Goal: Check status: Check status

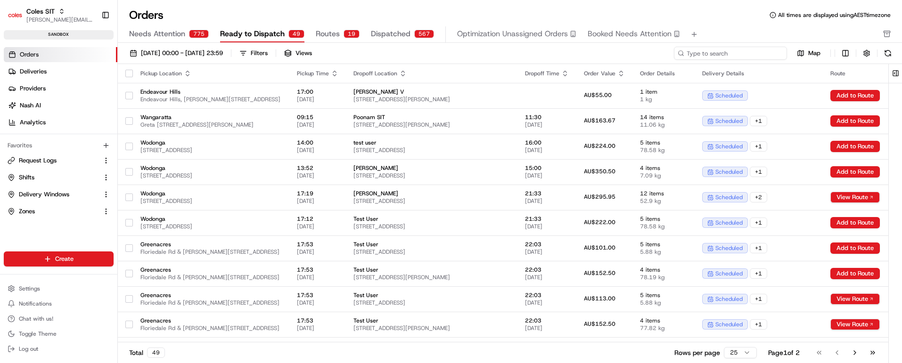
click at [734, 52] on input at bounding box center [730, 53] width 113 height 13
paste input "216639369"
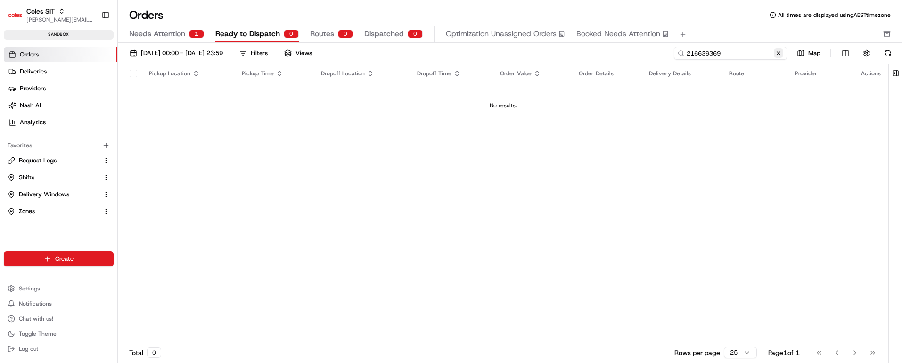
type input "216639369"
click at [780, 55] on button at bounding box center [778, 53] width 9 height 9
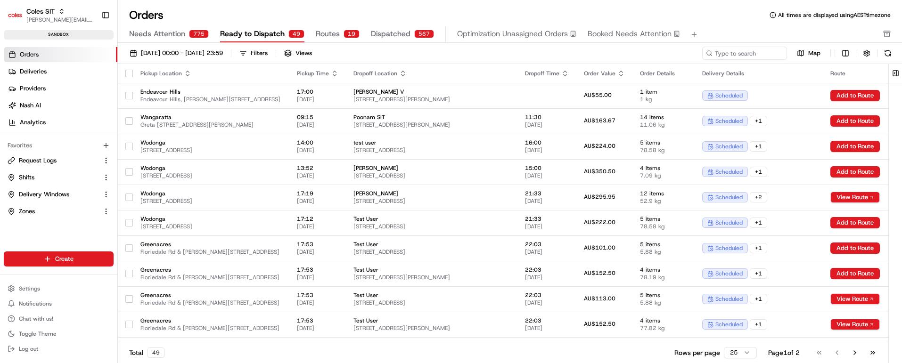
click at [180, 32] on span "Needs Attention" at bounding box center [157, 33] width 56 height 11
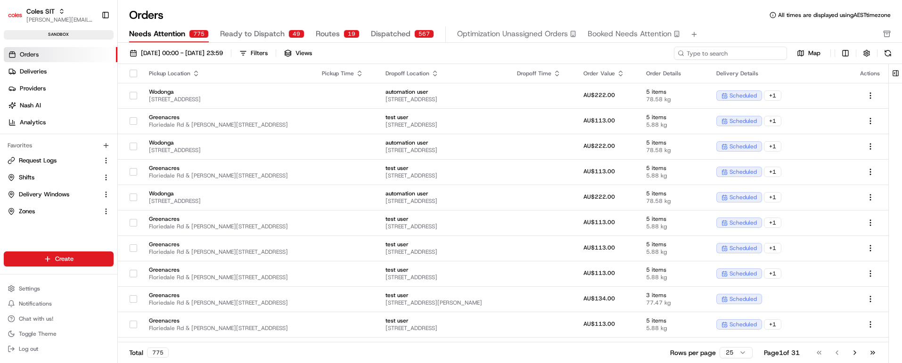
click at [750, 54] on input at bounding box center [730, 53] width 113 height 13
paste input "216639369"
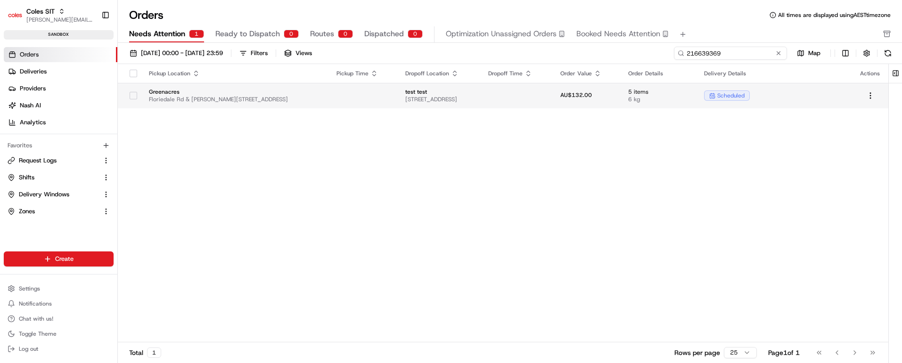
type input "216639369"
click at [530, 100] on td at bounding box center [517, 95] width 72 height 25
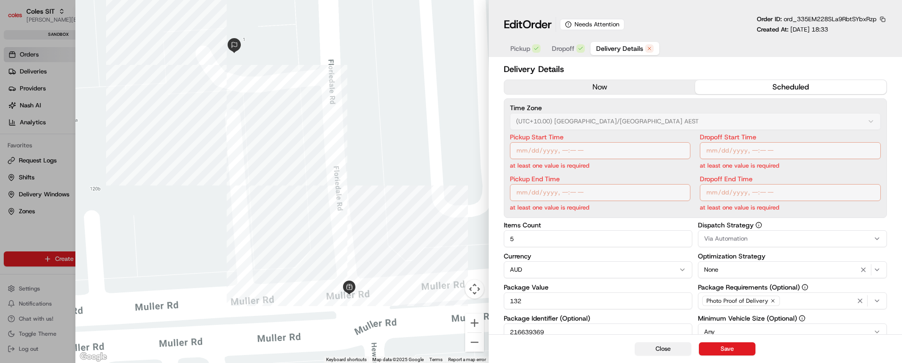
click at [667, 349] on button "Close" at bounding box center [663, 349] width 57 height 13
type input "1"
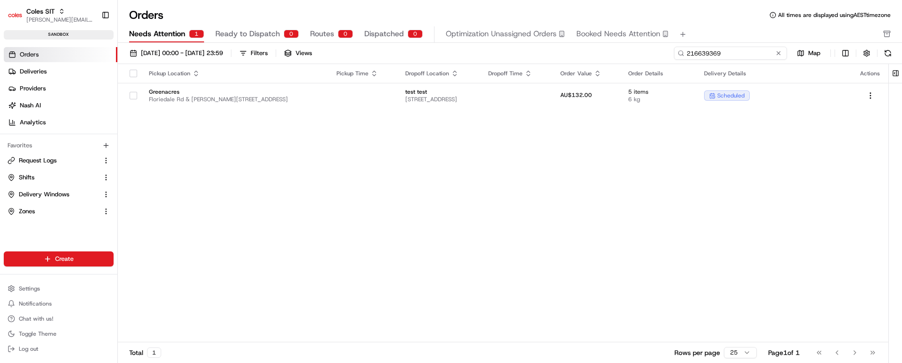
click at [736, 55] on input "216639369" at bounding box center [730, 53] width 113 height 13
paste input "40308"
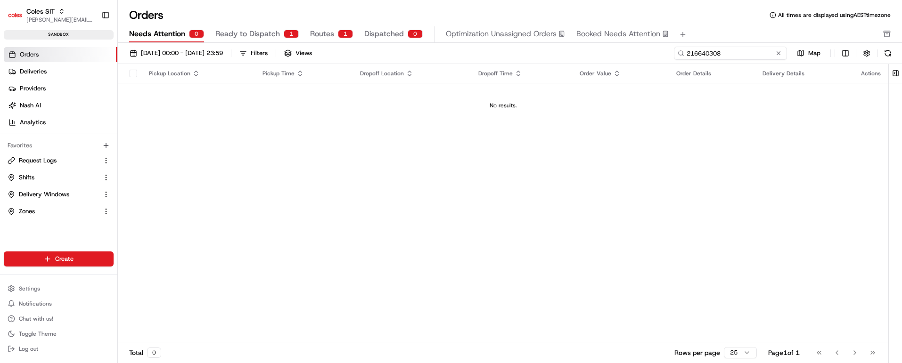
type input "216640308"
click at [778, 55] on button at bounding box center [778, 53] width 9 height 9
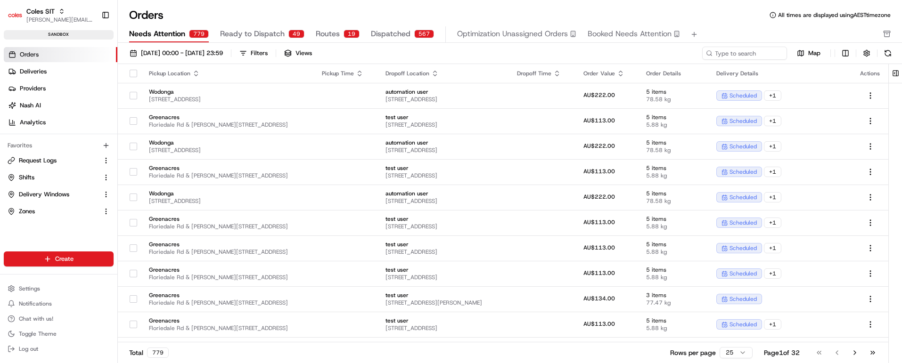
click at [242, 29] on span "Ready to Dispatch" at bounding box center [252, 33] width 65 height 11
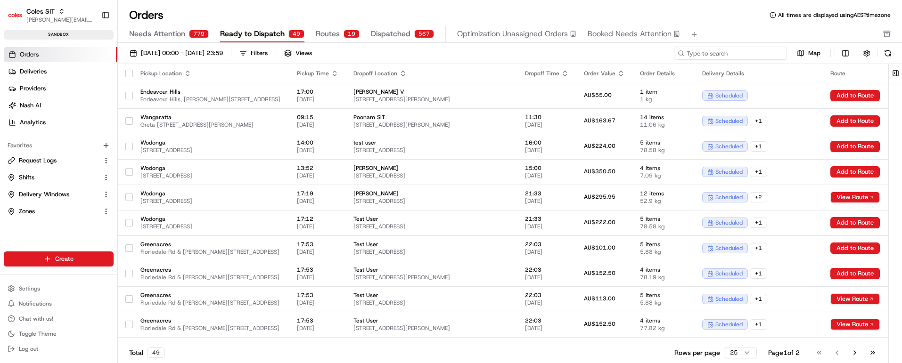
click at [734, 55] on input at bounding box center [730, 53] width 113 height 13
paste input "216640308"
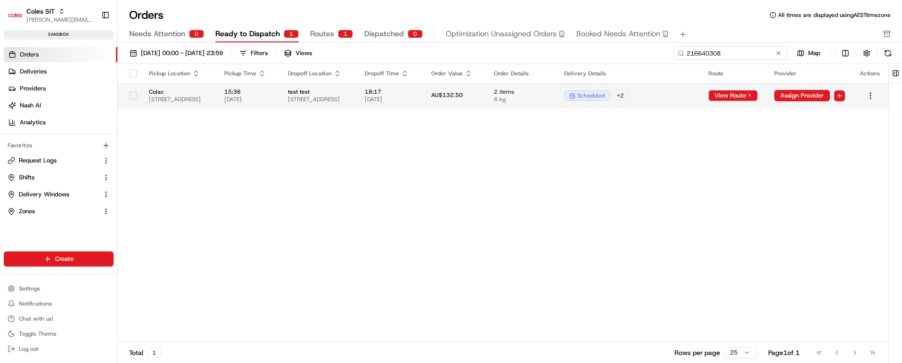
type input "216640308"
click at [357, 85] on td "test test [STREET_ADDRESS]" at bounding box center [319, 95] width 77 height 25
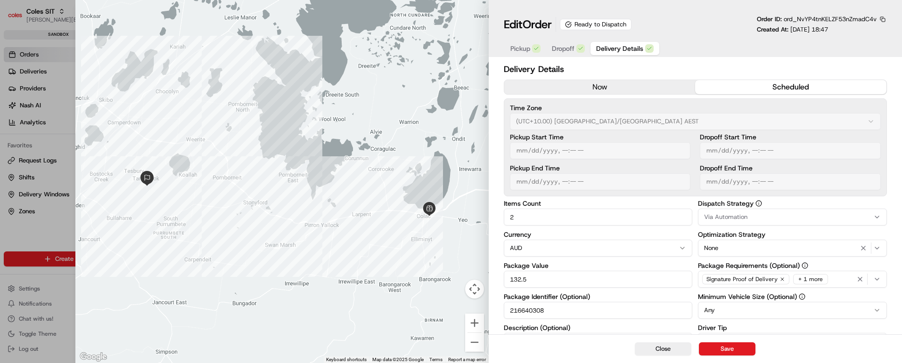
click at [812, 281] on div "+ 1 more" at bounding box center [810, 279] width 35 height 10
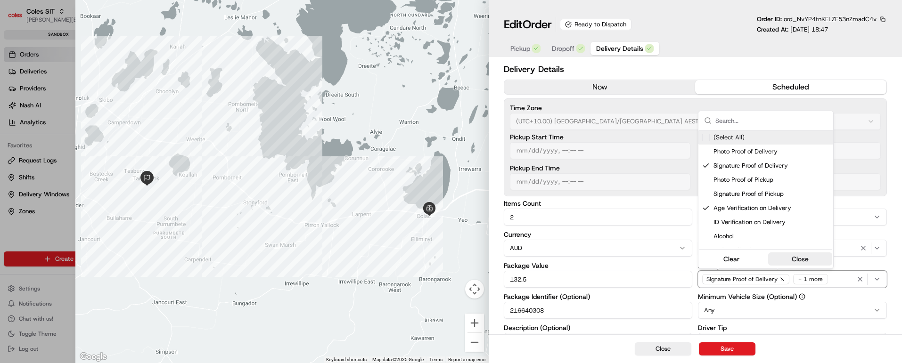
click at [807, 262] on button "Close" at bounding box center [800, 259] width 65 height 13
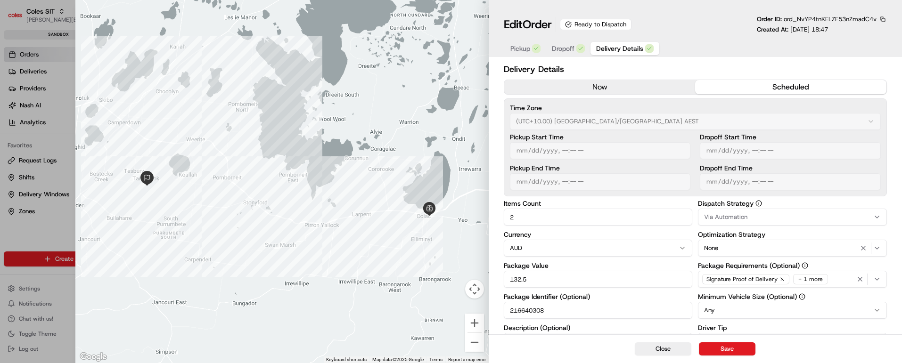
click at [519, 49] on span "Pickup" at bounding box center [521, 48] width 20 height 9
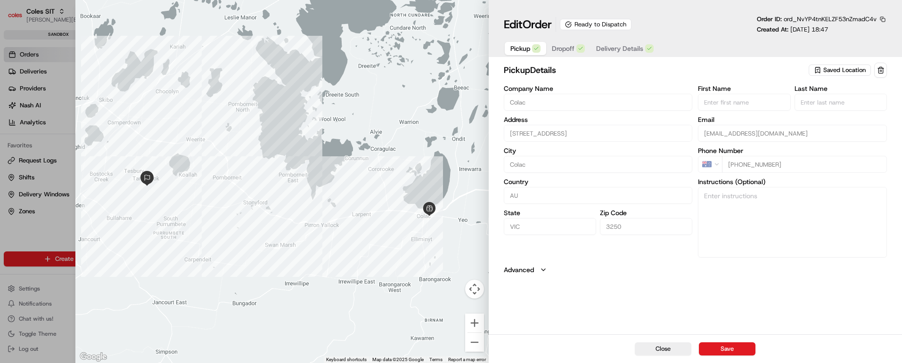
click at [566, 46] on span "Dropoff" at bounding box center [563, 48] width 23 height 9
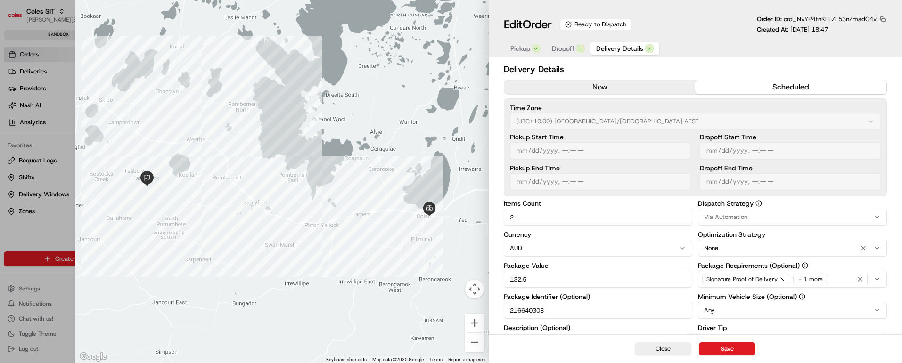
click at [616, 44] on span "Delivery Details" at bounding box center [619, 48] width 47 height 9
click at [562, 50] on span "Dropoff" at bounding box center [563, 48] width 23 height 9
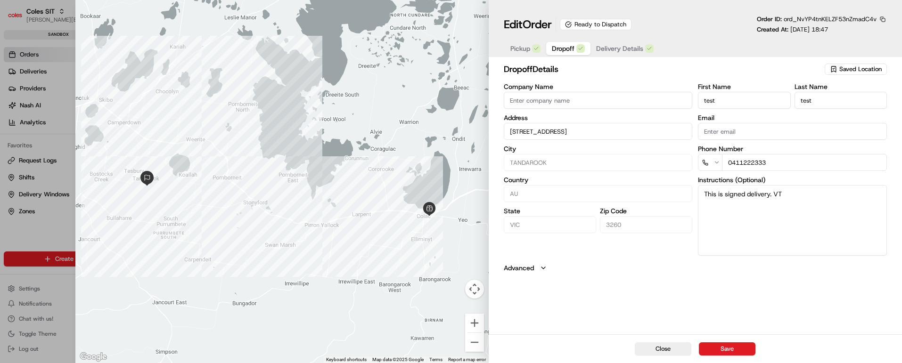
click at [619, 47] on span "Delivery Details" at bounding box center [619, 48] width 47 height 9
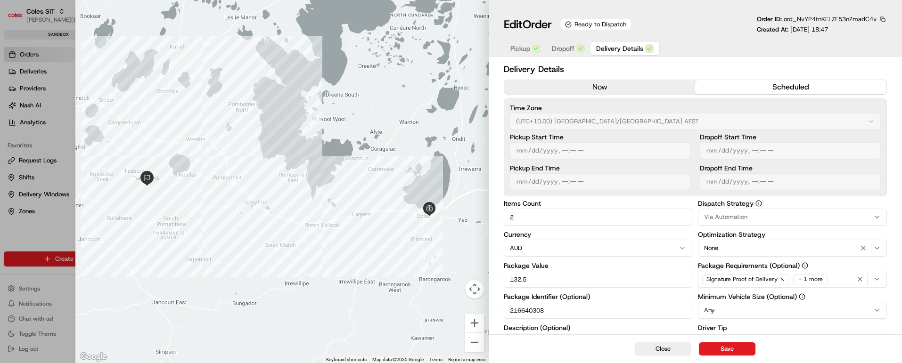
scroll to position [167, 0]
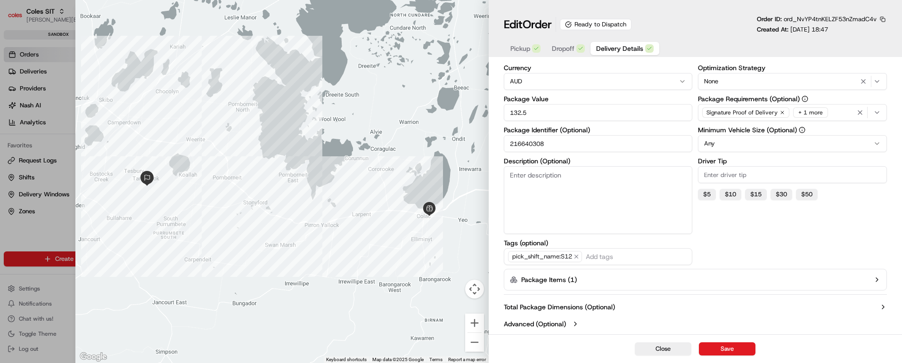
click at [528, 146] on input "216640308" at bounding box center [598, 143] width 189 height 17
click at [654, 349] on button "Close" at bounding box center [663, 349] width 57 height 13
type input "1"
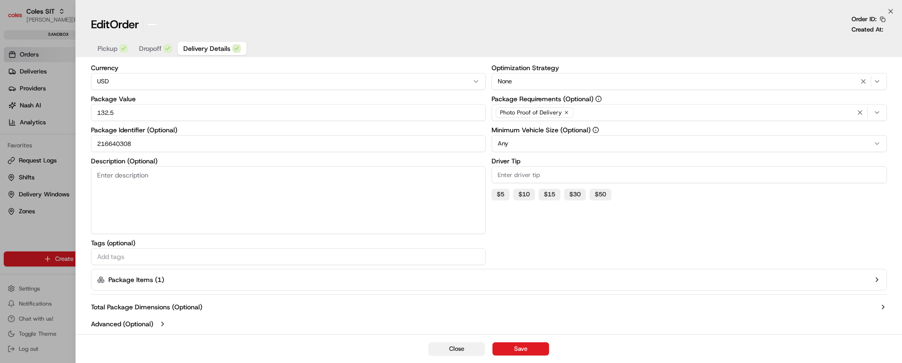
scroll to position [69, 0]
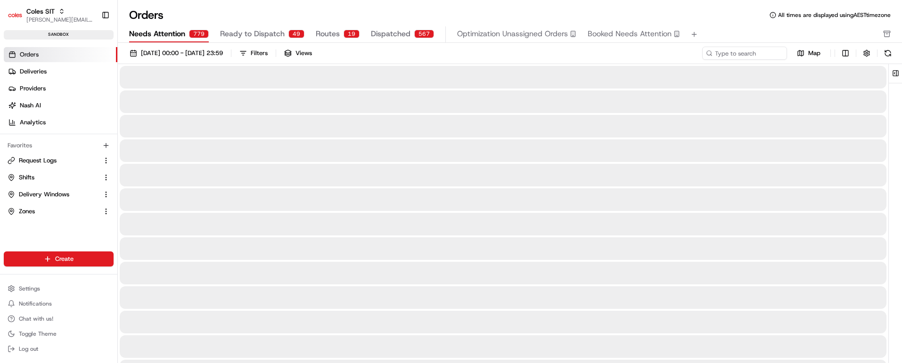
click at [180, 28] on span "Needs Attention" at bounding box center [157, 33] width 56 height 11
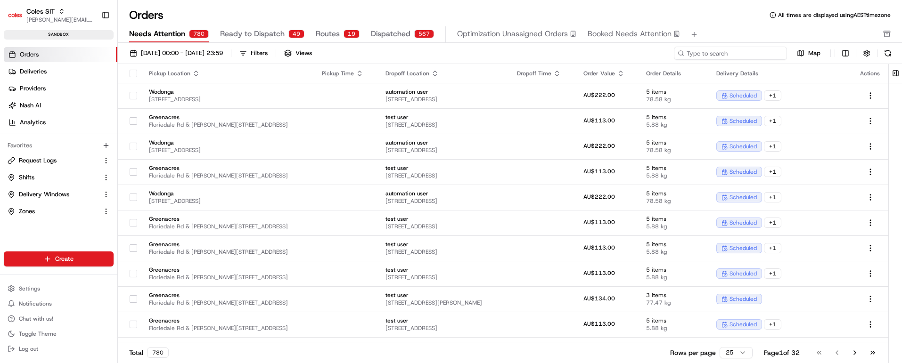
click at [747, 52] on input at bounding box center [730, 53] width 113 height 13
paste input "216640308"
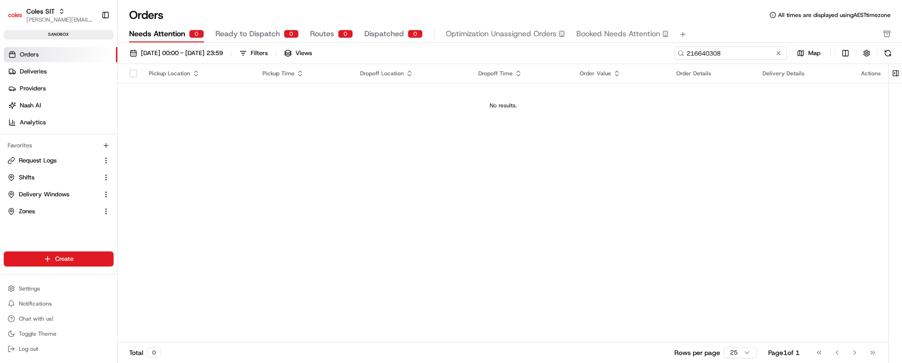
type input "216640308"
click at [779, 53] on button at bounding box center [778, 53] width 9 height 9
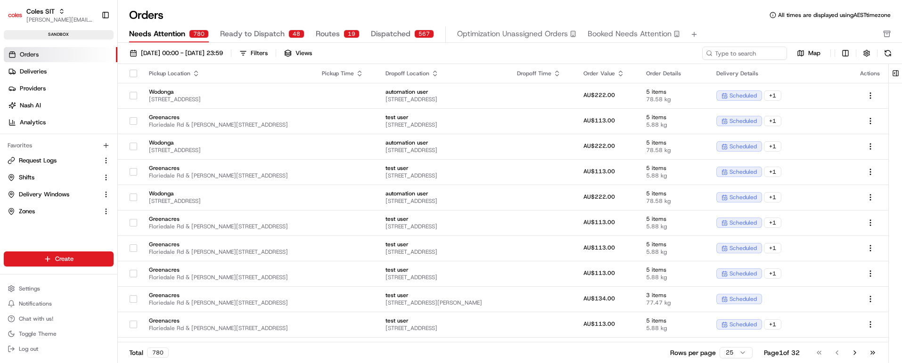
click at [250, 36] on span "Ready to Dispatch" at bounding box center [252, 33] width 65 height 11
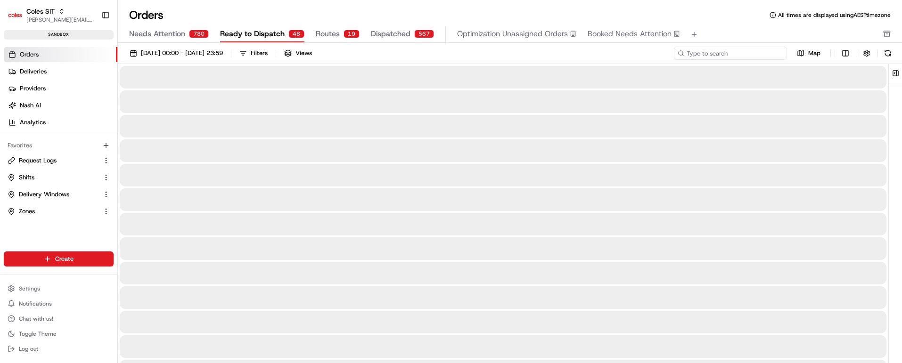
click at [759, 54] on input at bounding box center [730, 53] width 113 height 13
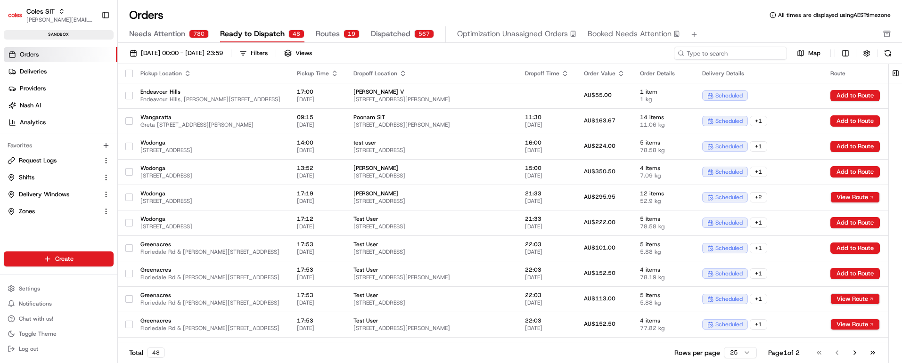
paste input "216640308"
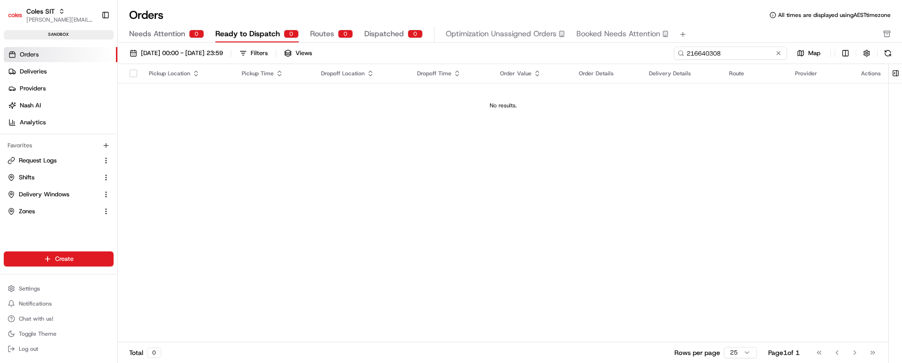
click at [710, 52] on input "216640308" at bounding box center [730, 53] width 113 height 13
paste input "24"
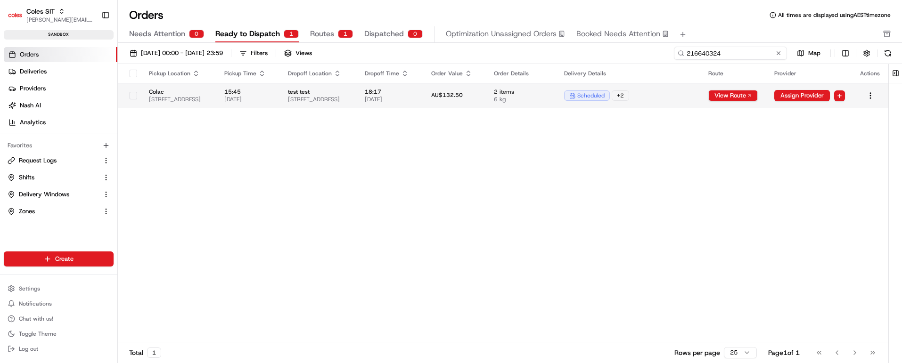
type input "216640324"
click at [350, 89] on span "test test" at bounding box center [319, 92] width 62 height 8
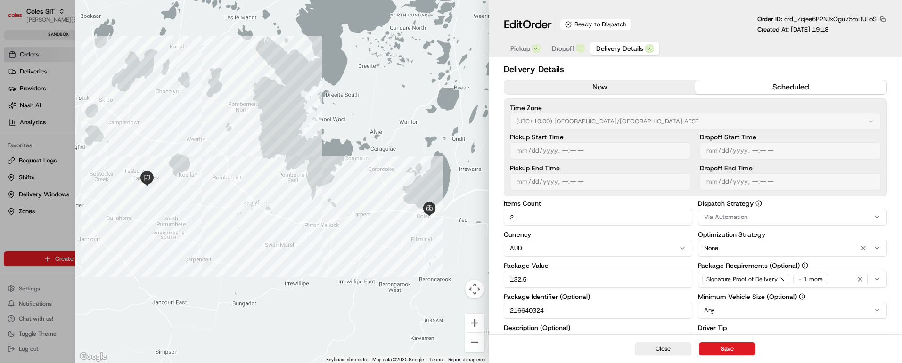
click at [564, 45] on span "Dropoff" at bounding box center [563, 48] width 23 height 9
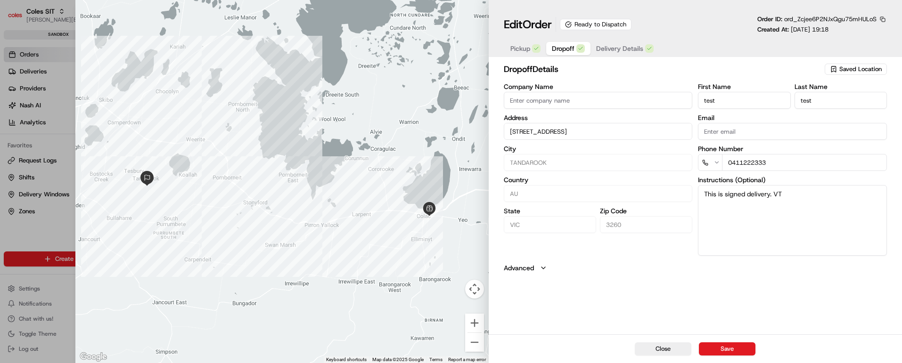
click at [614, 47] on span "Delivery Details" at bounding box center [619, 48] width 47 height 9
